Goal: Task Accomplishment & Management: Complete application form

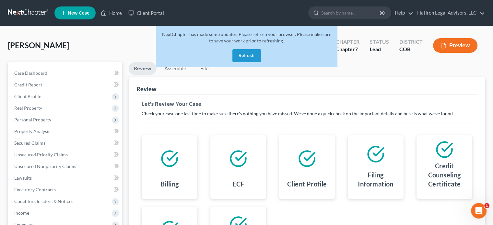
click at [244, 55] on button "Refresh" at bounding box center [246, 55] width 29 height 13
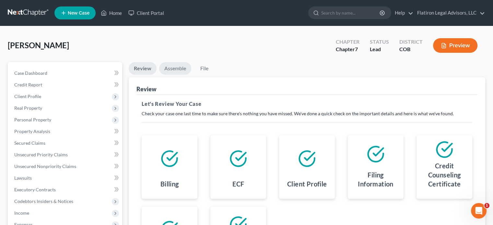
click at [177, 68] on link "Assemble" at bounding box center [175, 68] width 32 height 13
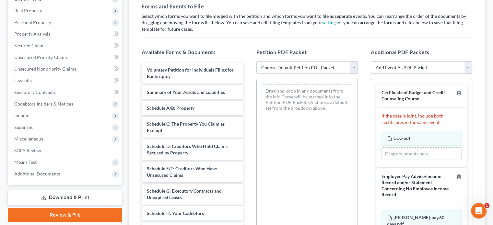
scroll to position [97, 0]
click at [352, 66] on select "Choose Default Petition PDF Packet Emergency Filing (Voluntary Petition and Cre…" at bounding box center [306, 68] width 101 height 13
select select "5"
click at [256, 62] on select "Choose Default Petition PDF Packet Emergency Filing (Voluntary Petition and Cre…" at bounding box center [306, 68] width 101 height 13
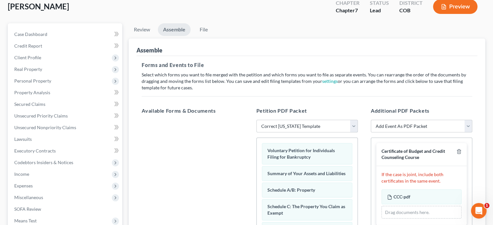
scroll to position [25, 0]
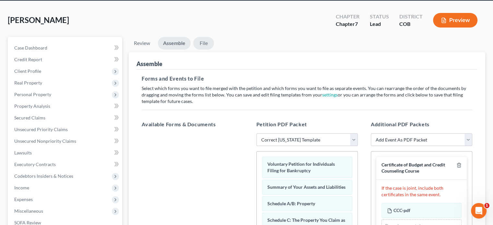
click at [202, 43] on link "File" at bounding box center [203, 43] width 21 height 13
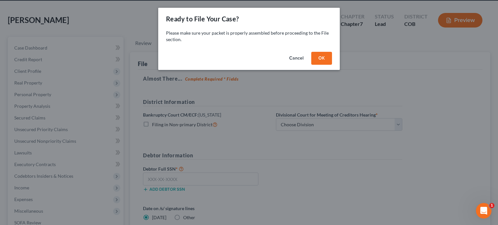
click at [319, 56] on button "OK" at bounding box center [321, 58] width 21 height 13
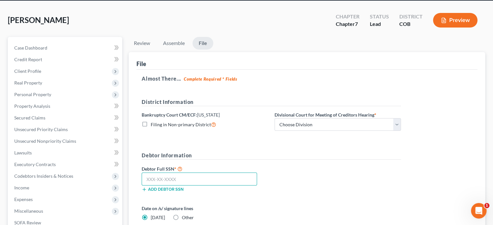
click at [185, 179] on input "text" at bounding box center [199, 179] width 115 height 13
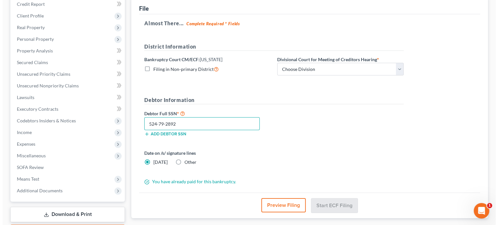
scroll to position [119, 0]
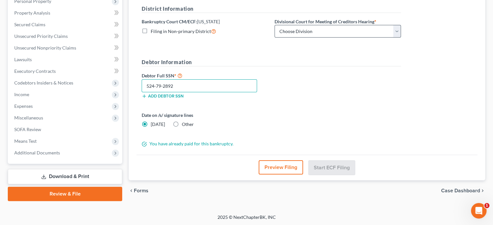
type input "524-79-2892"
click at [397, 26] on select "Choose Division Denver" at bounding box center [338, 31] width 126 height 13
select select "0"
click at [275, 25] on select "Choose Division Denver" at bounding box center [338, 31] width 126 height 13
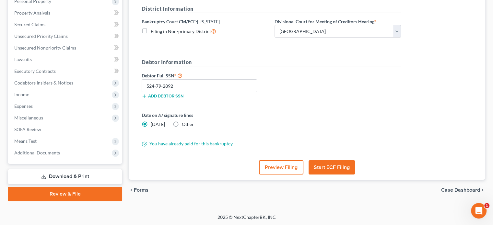
click at [319, 166] on button "Start ECF Filing" at bounding box center [332, 167] width 46 height 14
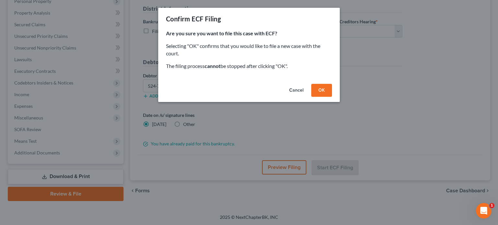
click at [323, 90] on button "OK" at bounding box center [321, 90] width 21 height 13
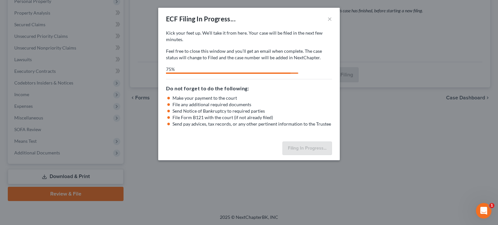
select select "0"
